Goal: Task Accomplishment & Management: Manage account settings

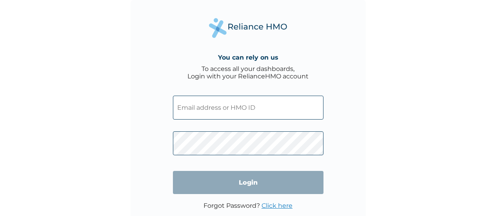
type input "[EMAIL_ADDRESS][DOMAIN_NAME]"
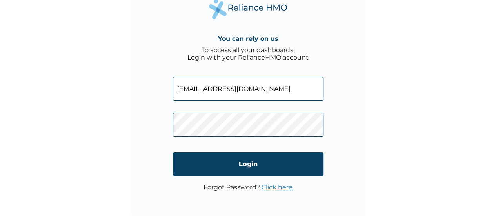
drag, startPoint x: 0, startPoint y: 0, endPoint x: 280, endPoint y: 185, distance: 335.6
click at [280, 185] on link "Click here" at bounding box center [277, 186] width 31 height 7
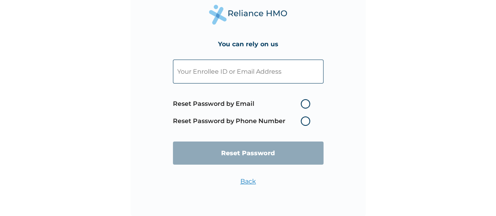
paste input "[EMAIL_ADDRESS][DOMAIN_NAME]"
click at [276, 82] on input "[EMAIL_ADDRESS][DOMAIN_NAME]" at bounding box center [248, 72] width 151 height 24
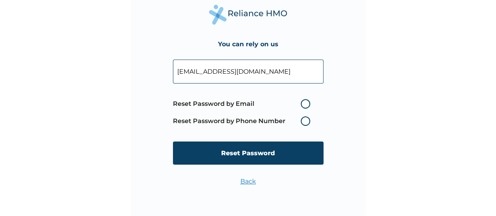
type input "[EMAIL_ADDRESS][DOMAIN_NAME]"
click at [307, 104] on label "Reset Password by Email" at bounding box center [243, 103] width 141 height 9
click at [302, 104] on input "Reset Password by Email" at bounding box center [296, 104] width 13 height 13
radio input "true"
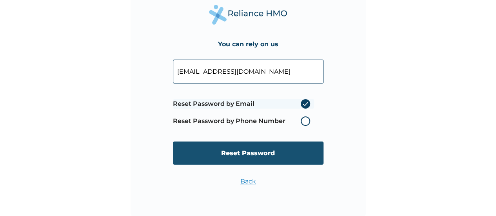
click at [290, 146] on input "Reset Password" at bounding box center [248, 153] width 151 height 23
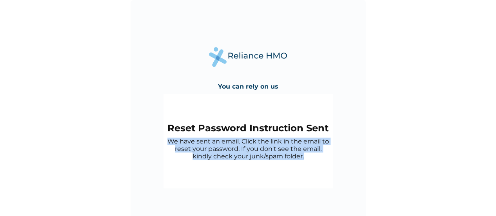
copy p "We have sent an email. Click the link in the email to reset your password. If y…"
drag, startPoint x: 165, startPoint y: 140, endPoint x: 307, endPoint y: 154, distance: 142.6
click at [307, 154] on div "Reset Password Instruction Sent We have sent an email. Click the link in the em…" at bounding box center [247, 141] width 169 height 94
